Goal: Check status: Check status

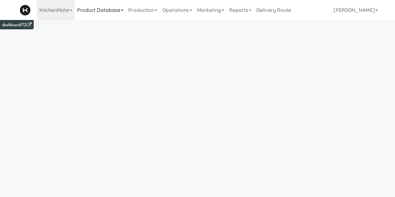
click at [85, 12] on link "Product Database" at bounding box center [101, 10] width 52 height 20
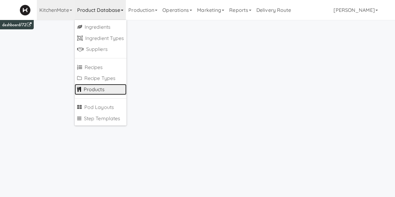
click at [95, 93] on link "Products" at bounding box center [101, 89] width 52 height 11
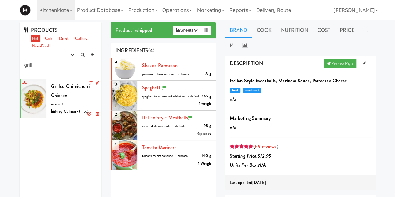
click at [77, 98] on div "Grilled Chimichurri Chicken version: 3 Prep Culinary (Hot)" at bounding box center [74, 99] width 46 height 34
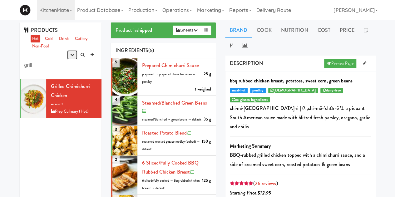
click at [71, 53] on icon "button" at bounding box center [72, 55] width 4 height 4
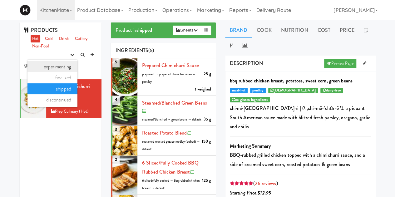
click at [63, 63] on link "experimenting" at bounding box center [52, 66] width 50 height 11
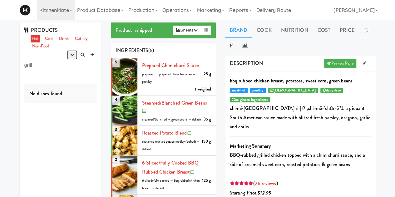
click at [70, 55] on icon "button" at bounding box center [72, 55] width 4 height 4
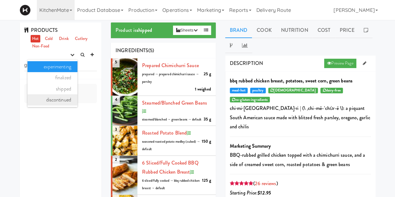
click at [66, 101] on link "discontinued" at bounding box center [52, 99] width 50 height 11
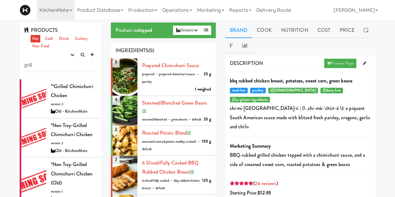
scroll to position [35, 0]
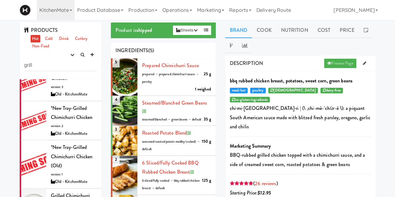
drag, startPoint x: 95, startPoint y: 148, endPoint x: 97, endPoint y: 163, distance: 15.1
click at [97, 163] on div "**Grilled chimichurri chicken version: 3 Old - KitchenMate *new tray-grilled ch…" at bounding box center [61, 172] width 82 height 187
click at [74, 192] on span "Grilled Chimichurri Chicken & Potatoes" at bounding box center [71, 200] width 41 height 17
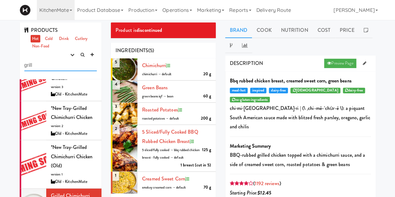
click at [48, 61] on input "grill" at bounding box center [60, 66] width 73 height 12
type input "g"
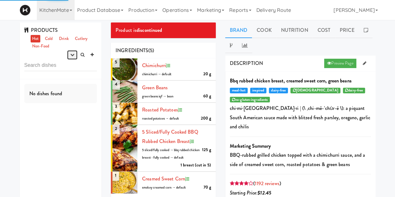
click at [73, 53] on icon "button" at bounding box center [72, 55] width 4 height 4
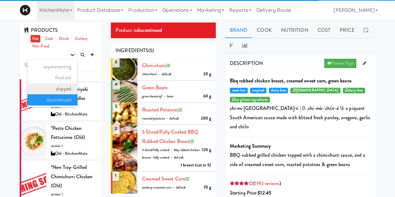
click at [56, 85] on link "shipped" at bounding box center [52, 88] width 50 height 11
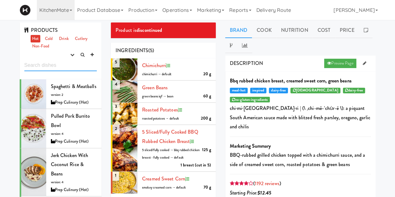
click at [52, 67] on input "text" at bounding box center [60, 66] width 73 height 12
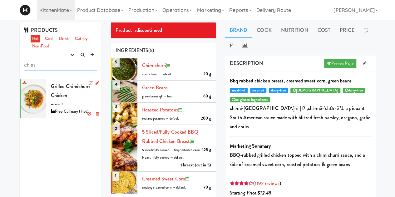
type input "chim"
click at [77, 99] on div "Grilled Chimichurri Chicken version: 3 Prep Culinary (Hot)" at bounding box center [74, 99] width 46 height 34
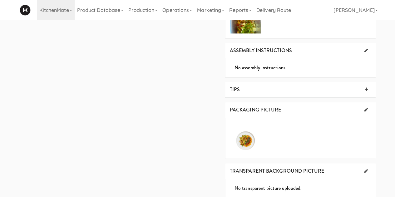
scroll to position [343, 0]
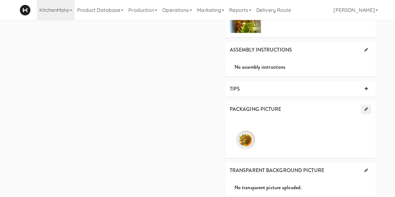
click at [366, 107] on icon at bounding box center [365, 109] width 3 height 4
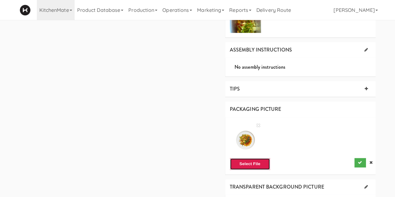
click at [252, 158] on button "Select File" at bounding box center [250, 164] width 40 height 12
type input "C:\fakepath\chimi no bg.jpg"
click at [258, 123] on icon at bounding box center [258, 125] width 4 height 5
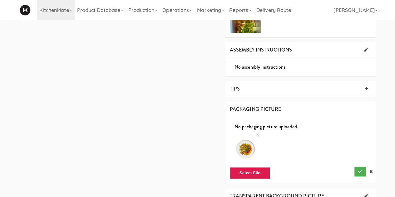
click at [258, 132] on icon at bounding box center [258, 134] width 4 height 5
click at [259, 132] on icon at bounding box center [258, 134] width 4 height 5
click at [251, 167] on button "Select File" at bounding box center [250, 173] width 40 height 12
click at [356, 167] on button "submit" at bounding box center [360, 171] width 12 height 9
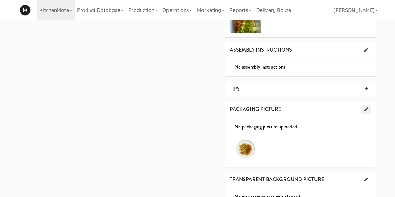
click at [365, 107] on icon at bounding box center [365, 109] width 3 height 4
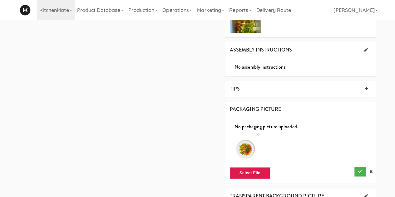
click at [260, 132] on icon at bounding box center [258, 134] width 4 height 5
click at [246, 167] on button "Select File" at bounding box center [250, 173] width 40 height 12
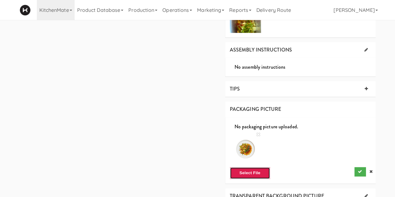
type input "C:\fakepath\chimi no bg.jpg"
click at [362, 167] on button "submit" at bounding box center [360, 171] width 12 height 9
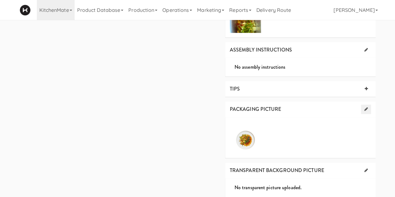
click at [370, 105] on link at bounding box center [366, 109] width 10 height 9
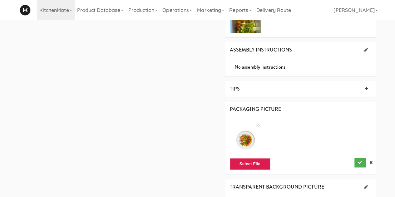
click at [257, 123] on icon at bounding box center [258, 125] width 4 height 5
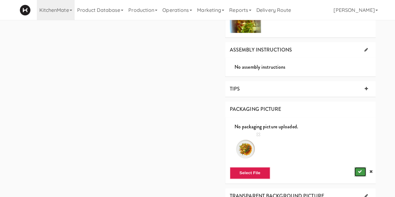
click at [360, 170] on icon "submit" at bounding box center [360, 172] width 4 height 4
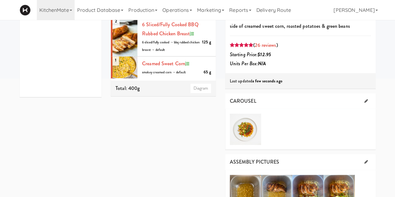
scroll to position [136, 0]
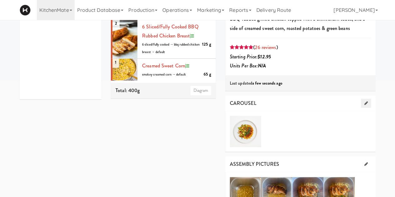
click at [367, 99] on link at bounding box center [366, 103] width 10 height 9
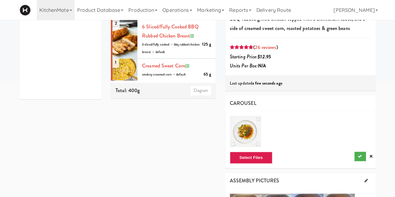
click at [258, 116] on icon at bounding box center [258, 118] width 4 height 5
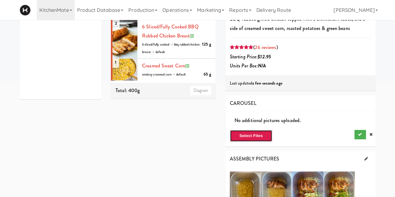
click at [255, 130] on button "Select Files" at bounding box center [251, 136] width 43 height 12
type input "C:\fakepath\chimi no bg 1.png"
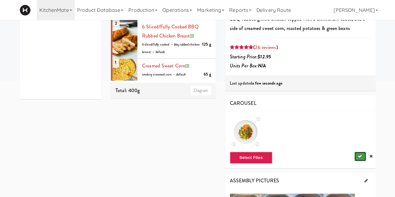
click at [358, 154] on icon "submit" at bounding box center [360, 156] width 4 height 4
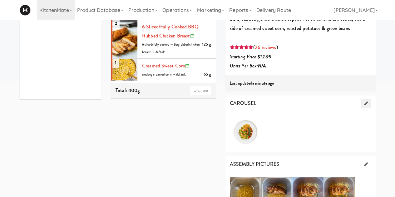
click at [365, 101] on icon at bounding box center [365, 103] width 3 height 4
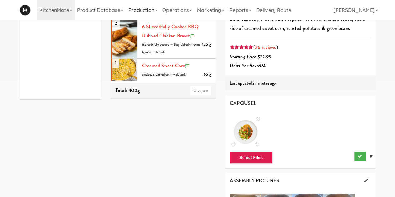
click at [140, 10] on link "Production" at bounding box center [143, 10] width 34 height 20
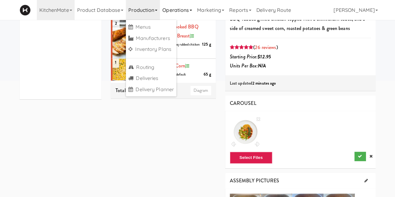
click at [175, 17] on link "Operations" at bounding box center [177, 10] width 35 height 20
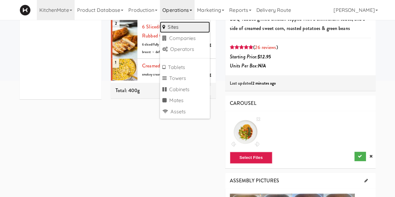
click at [176, 26] on link "Sites" at bounding box center [185, 27] width 50 height 11
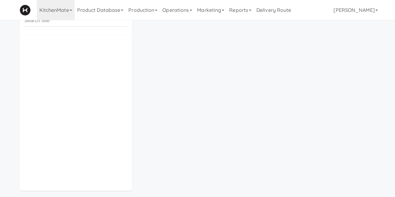
scroll to position [20, 0]
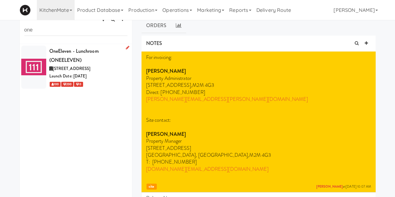
type input "one"
click at [92, 51] on div "OneEleven - Lunchroom (ONEELEVEN)" at bounding box center [88, 56] width 78 height 18
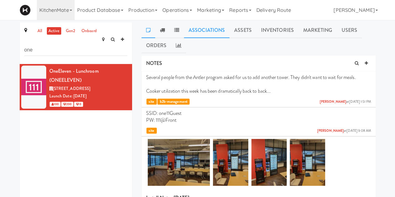
click at [199, 30] on link "Associations" at bounding box center [207, 30] width 46 height 16
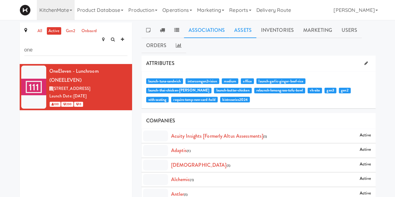
click at [232, 30] on link "Assets" at bounding box center [243, 30] width 27 height 16
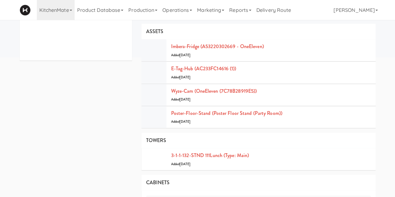
scroll to position [172, 0]
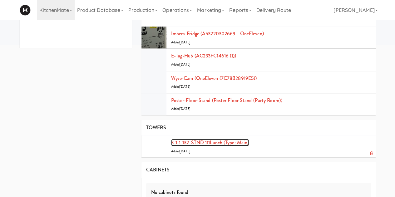
click at [203, 143] on link "3-1-1-132-STND 111Lunch (type: main)" at bounding box center [210, 142] width 78 height 7
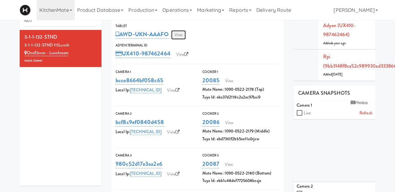
click at [178, 36] on link "View" at bounding box center [178, 34] width 14 height 9
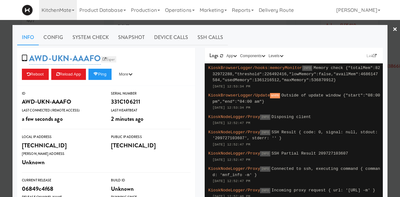
click at [110, 57] on link "Esper" at bounding box center [109, 59] width 16 height 6
click at [392, 30] on link "×" at bounding box center [394, 29] width 5 height 19
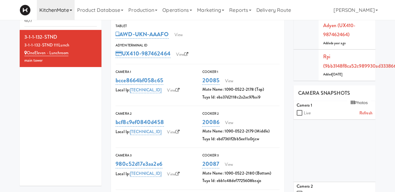
click at [55, 17] on link "KitchenMate" at bounding box center [56, 10] width 38 height 20
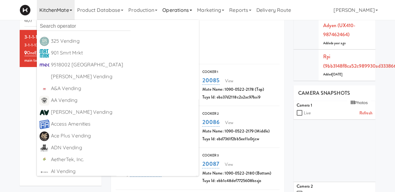
click at [180, 9] on link "Operations" at bounding box center [177, 10] width 35 height 20
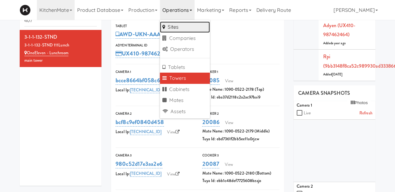
click at [174, 23] on link "Sites" at bounding box center [185, 27] width 50 height 11
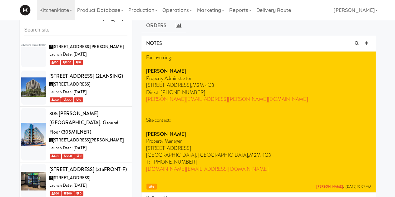
scroll to position [396, 0]
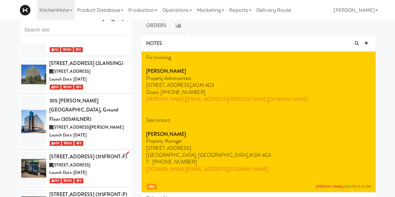
click at [103, 161] on div "315 Front St W, Toronto ON" at bounding box center [88, 165] width 78 height 8
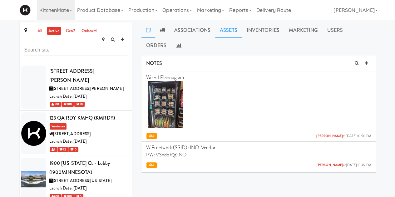
click at [237, 32] on link "Assets" at bounding box center [228, 30] width 27 height 16
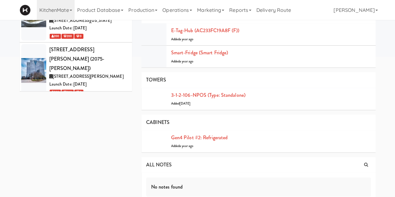
scroll to position [168, 0]
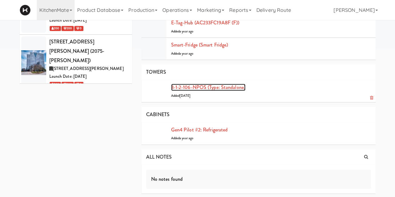
click at [211, 89] on link "3-1-2-106-NPOS (type: standalone)" at bounding box center [208, 87] width 74 height 7
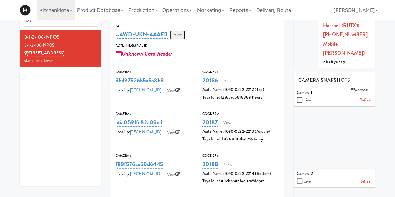
click at [180, 35] on link "View" at bounding box center [177, 34] width 14 height 9
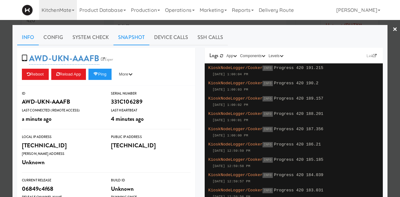
click at [131, 41] on link "Snapshot" at bounding box center [131, 38] width 36 height 16
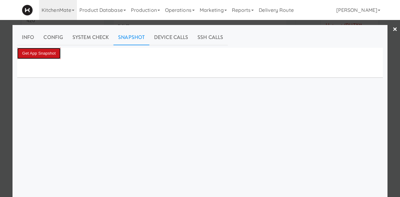
click at [36, 55] on button "Get App Snapshot" at bounding box center [38, 53] width 43 height 11
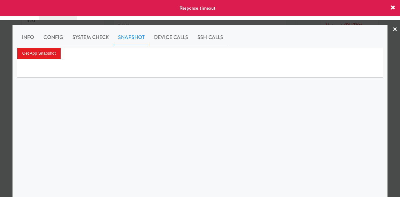
click at [392, 32] on link "×" at bounding box center [394, 29] width 5 height 19
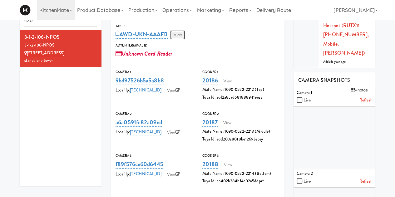
click at [179, 37] on link "View" at bounding box center [177, 34] width 14 height 9
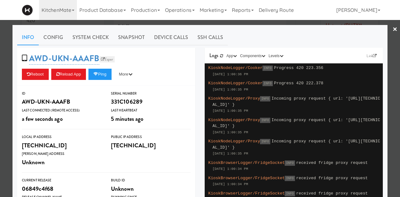
click at [106, 61] on span "AWD-UKN-AAAFB Esper" at bounding box center [69, 58] width 95 height 12
click at [106, 61] on link "Esper" at bounding box center [107, 59] width 16 height 6
click at [85, 41] on link "System Check" at bounding box center [91, 38] width 46 height 16
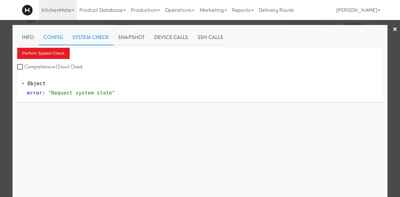
click at [52, 37] on link "Config" at bounding box center [53, 38] width 29 height 16
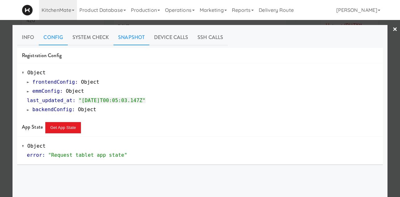
click at [137, 36] on link "Snapshot" at bounding box center [131, 38] width 36 height 16
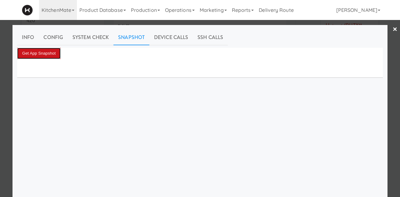
click at [28, 53] on button "Get App Snapshot" at bounding box center [38, 53] width 43 height 11
click at [392, 33] on link "×" at bounding box center [394, 29] width 5 height 19
